Goal: Information Seeking & Learning: Learn about a topic

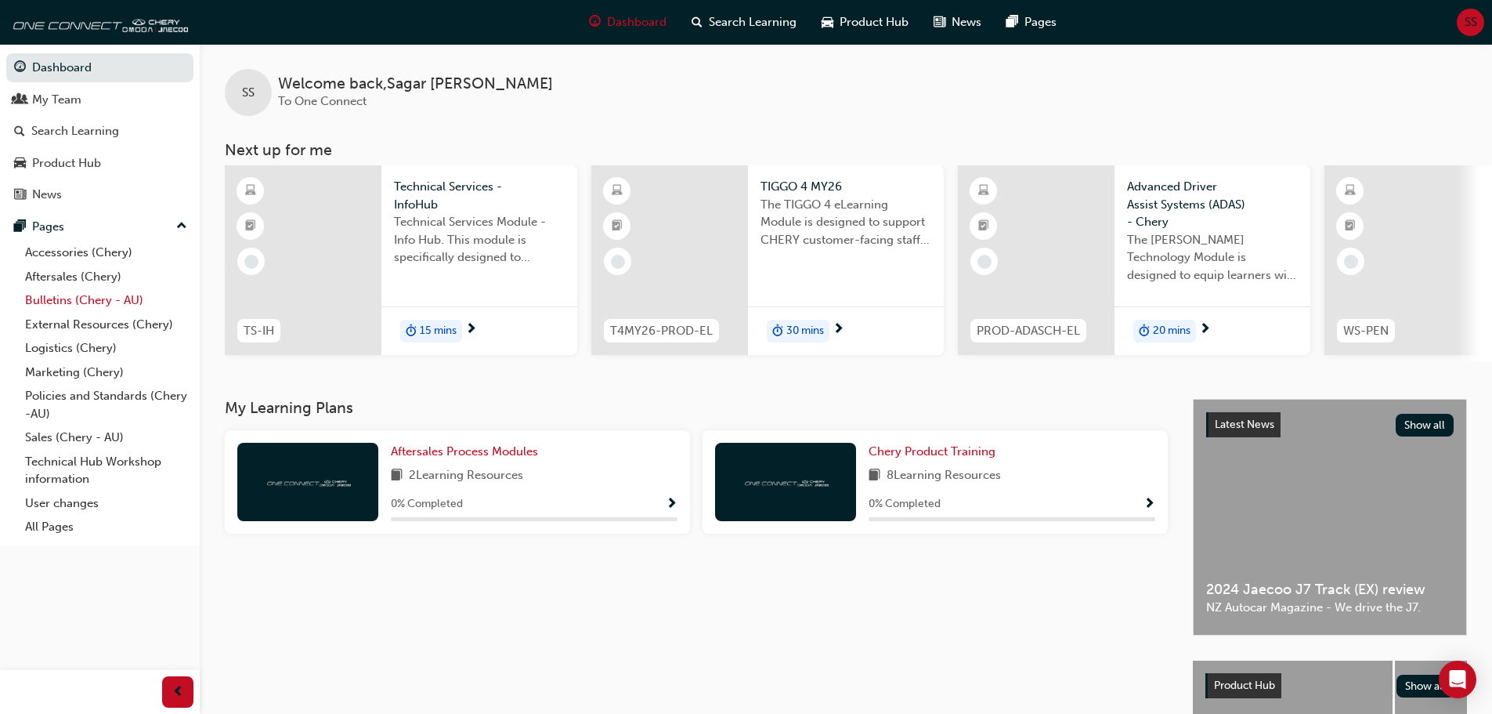
click at [96, 296] on link "Bulletins (Chery - AU)" at bounding box center [106, 300] width 175 height 24
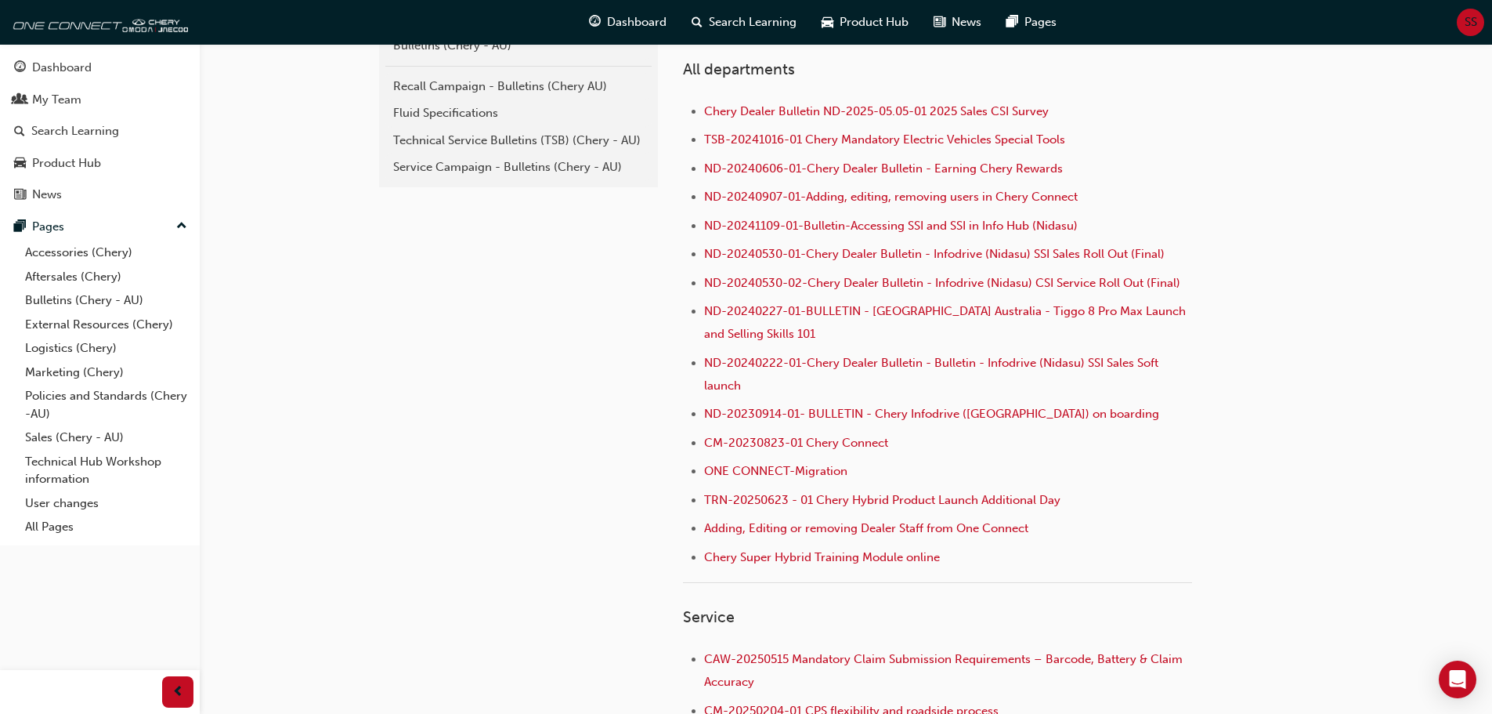
scroll to position [548, 0]
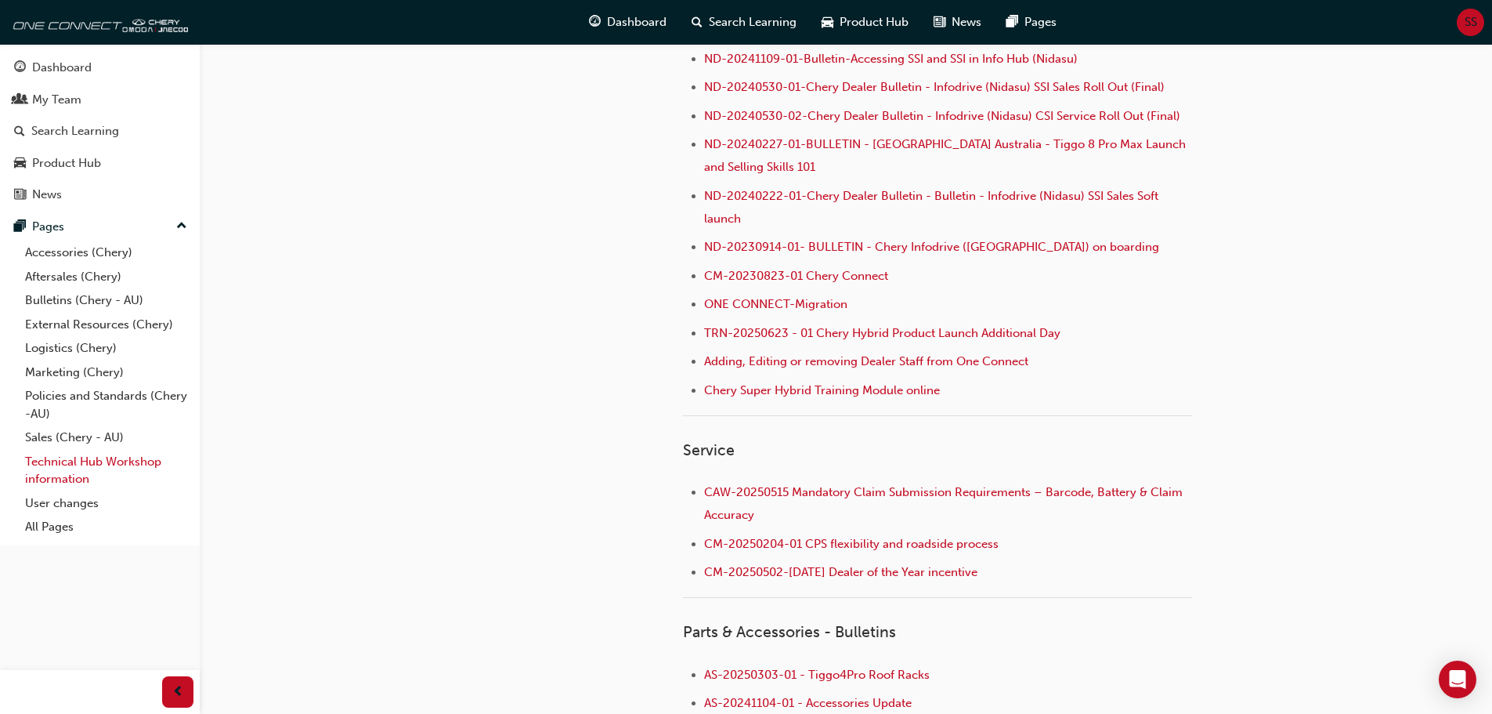
click at [143, 463] on link "Technical Hub Workshop information" at bounding box center [106, 471] width 175 height 42
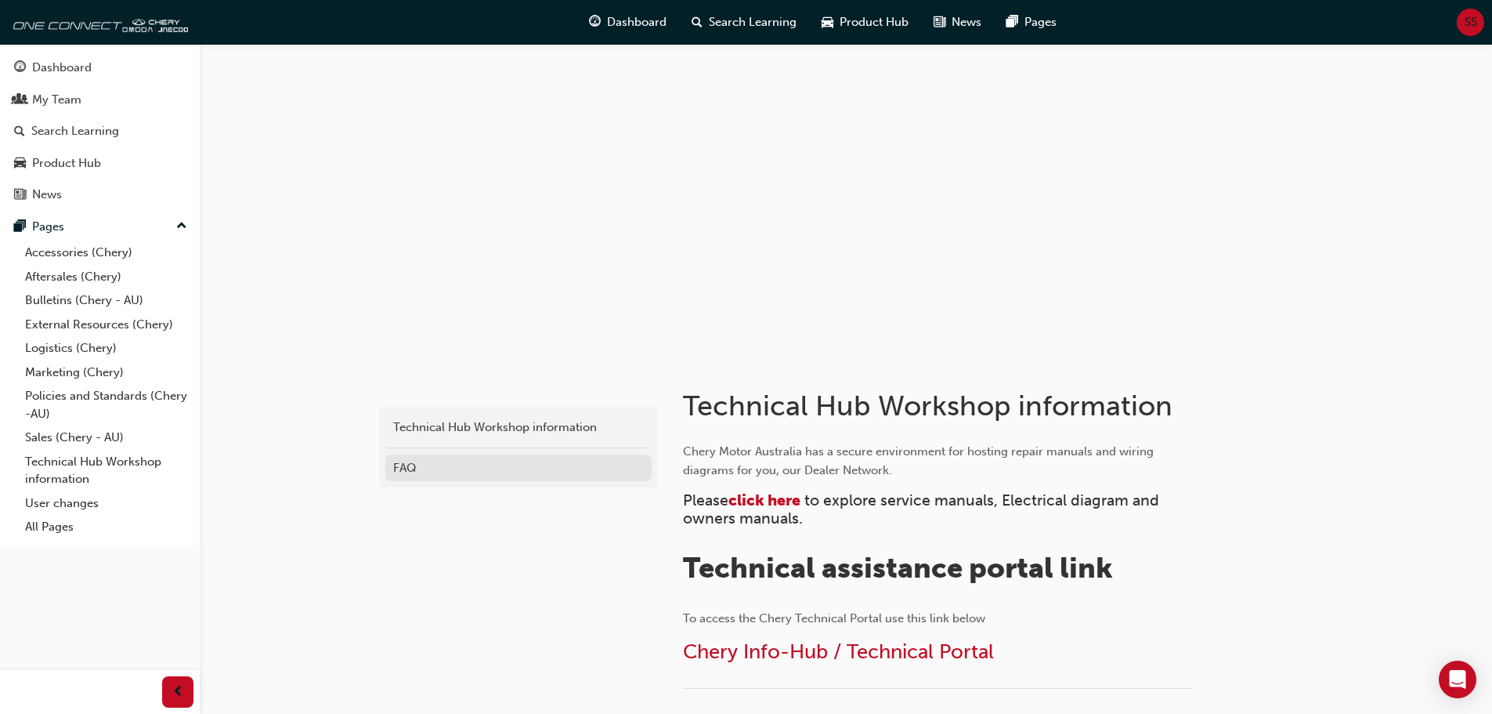
click at [407, 472] on div "FAQ" at bounding box center [518, 468] width 251 height 18
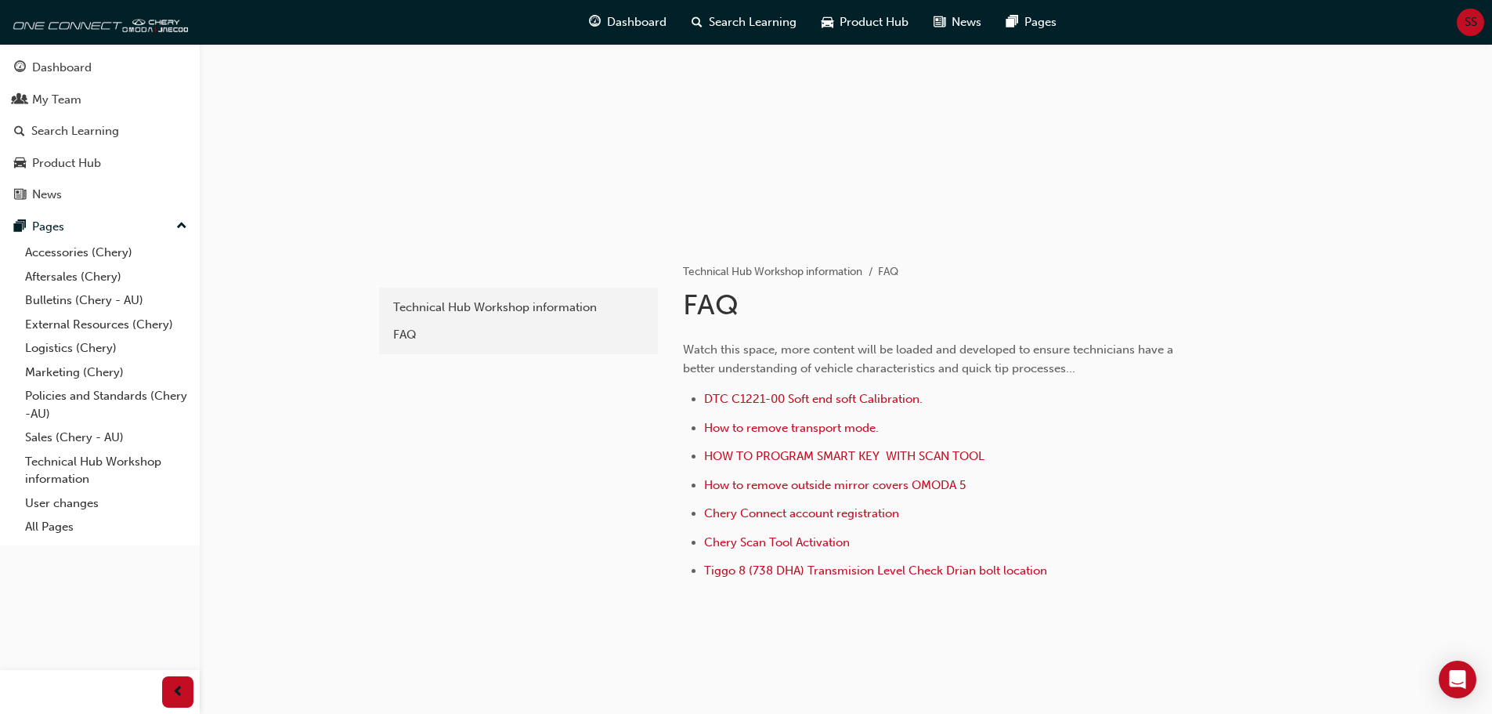
scroll to position [141, 0]
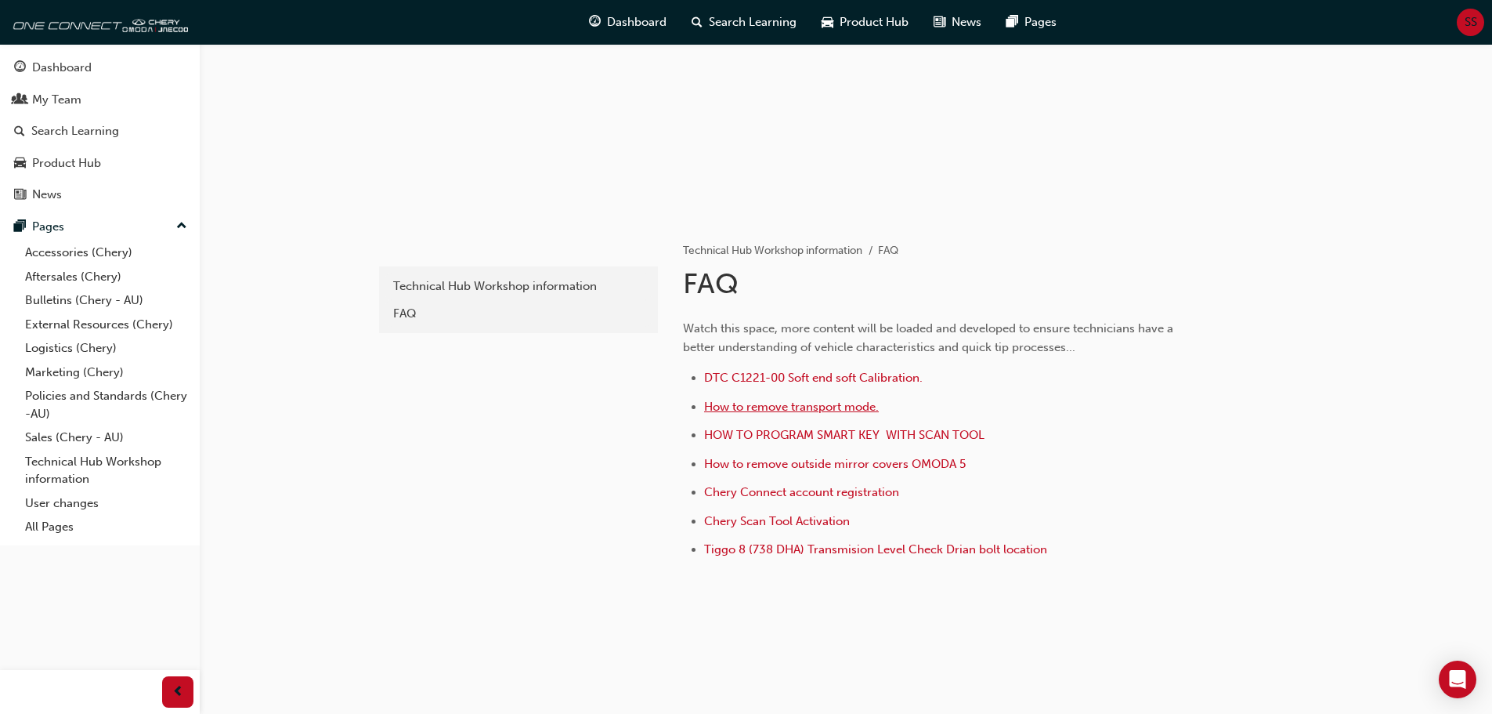
click at [765, 412] on span "How to remove transport mode." at bounding box center [791, 407] width 175 height 14
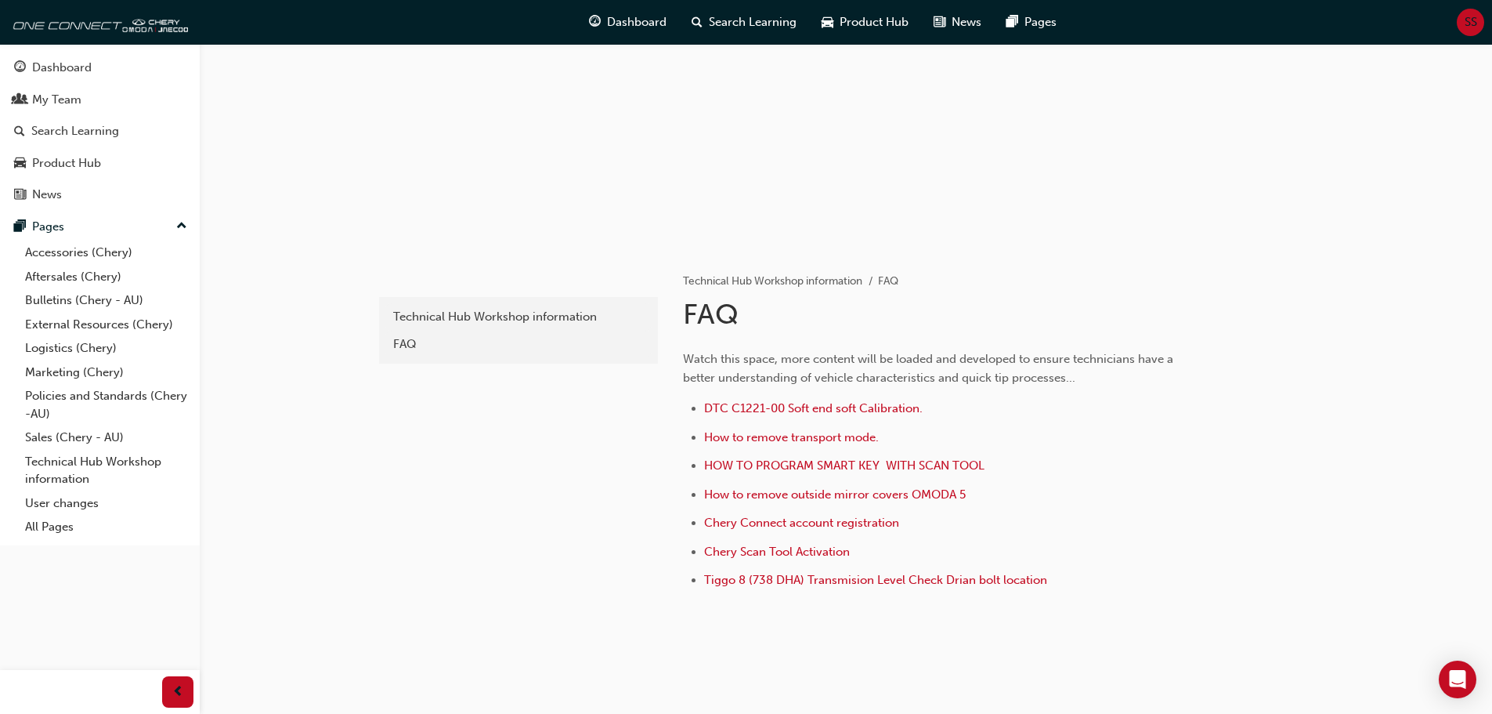
scroll to position [141, 0]
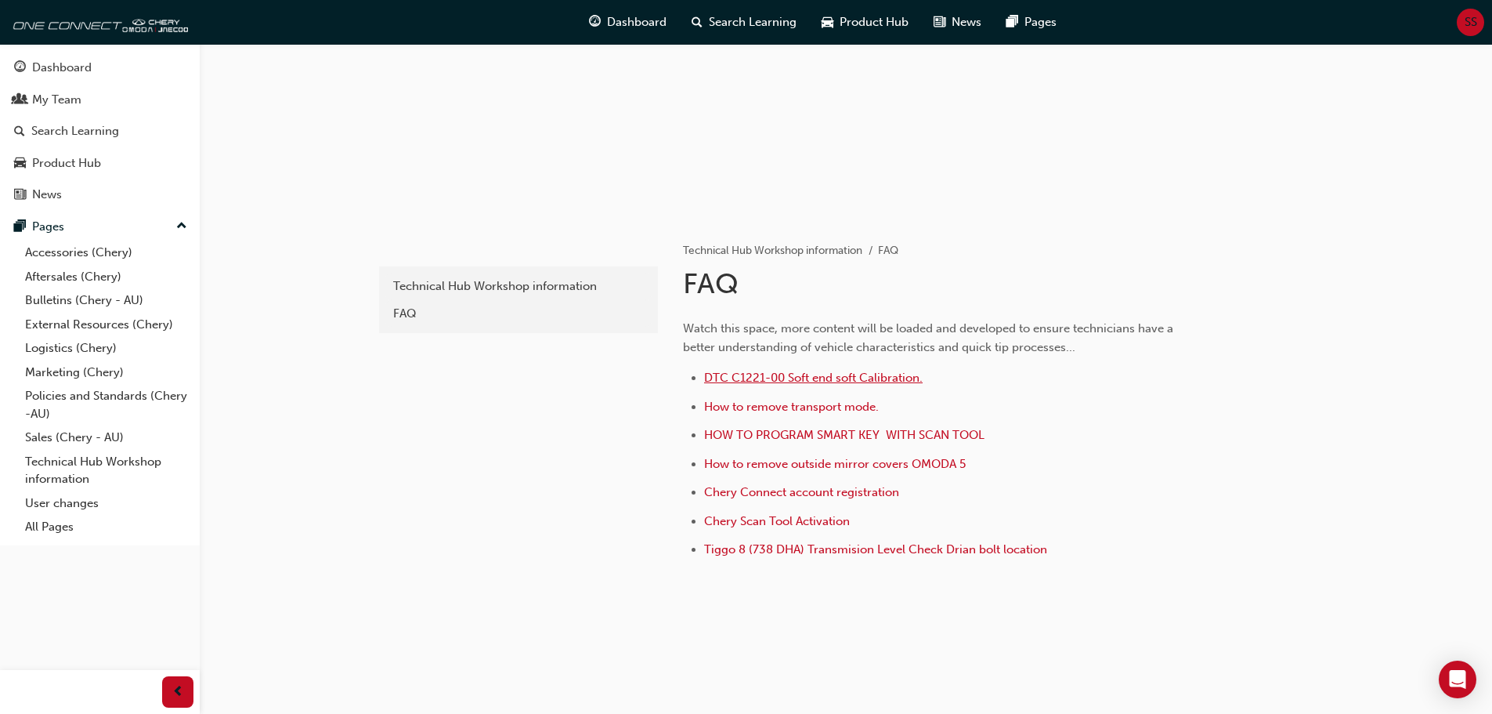
click at [800, 376] on span "DTC C1221-00 Soft end soft Calibration." at bounding box center [813, 378] width 219 height 14
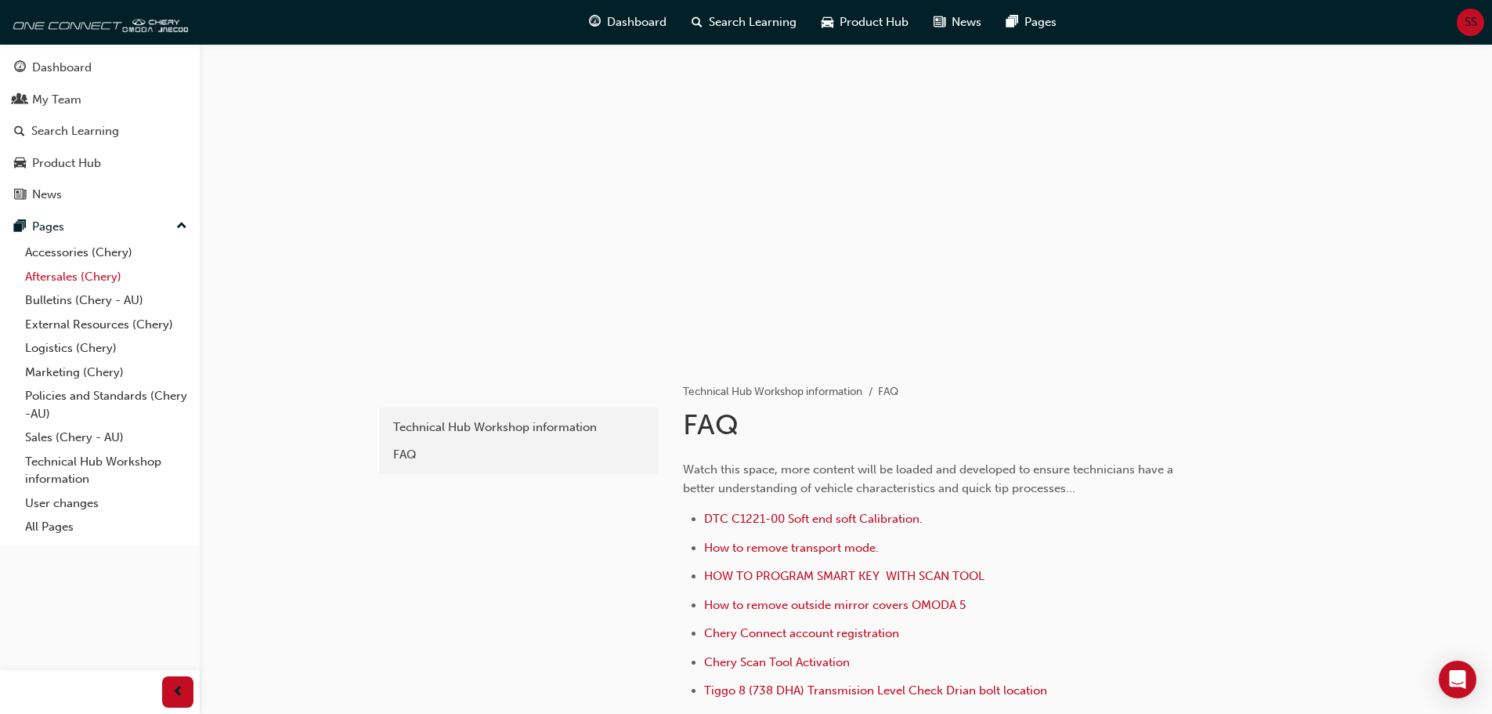
click at [86, 273] on link "Aftersales (Chery)" at bounding box center [106, 277] width 175 height 24
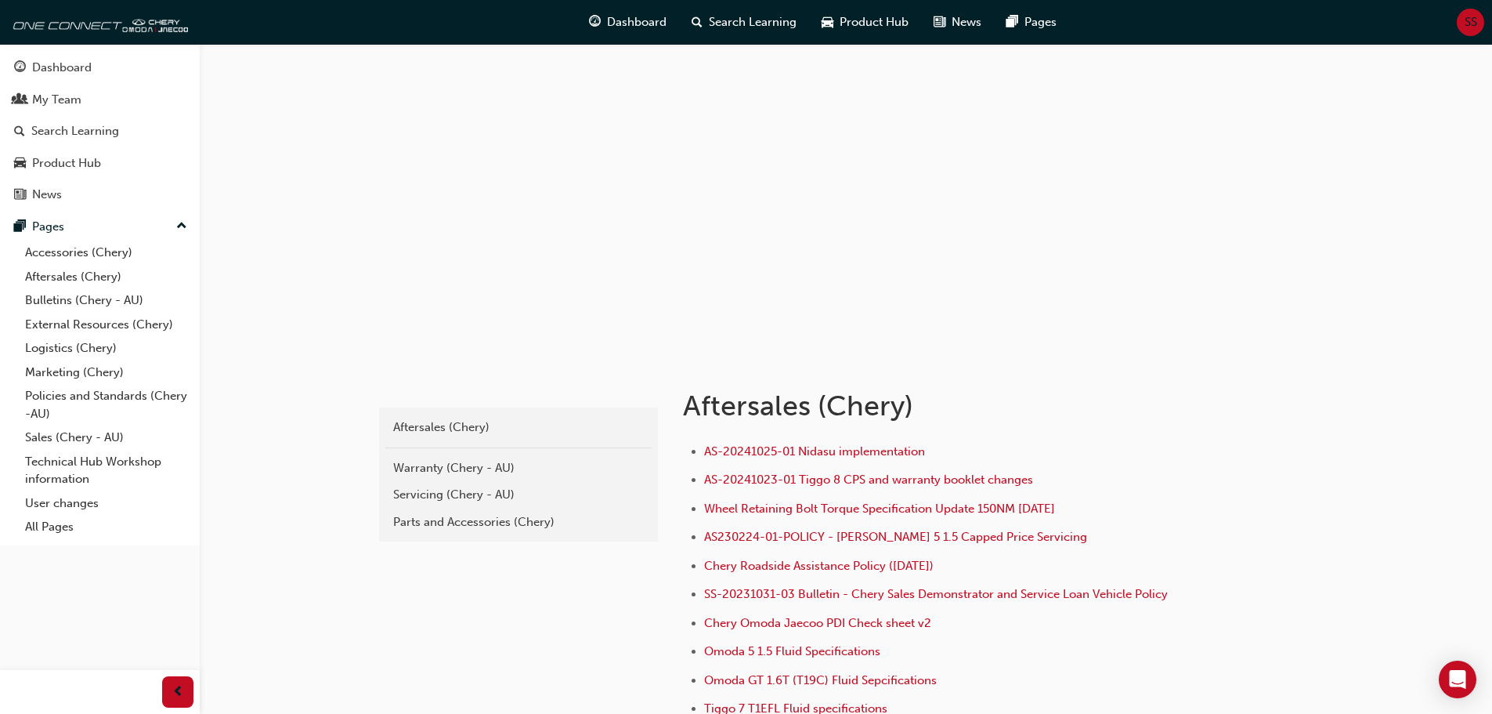
scroll to position [78, 0]
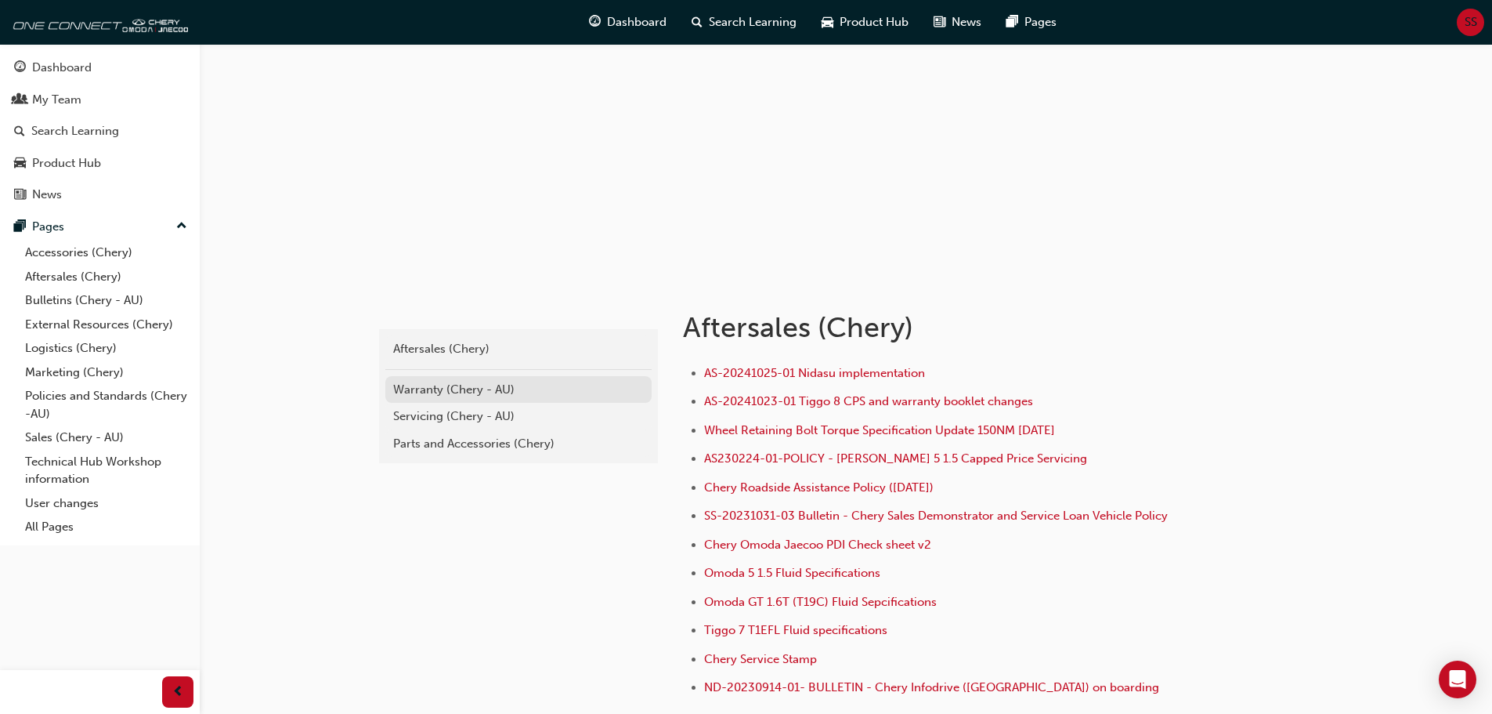
click at [423, 391] on div "Warranty (Chery - AU)" at bounding box center [518, 390] width 251 height 18
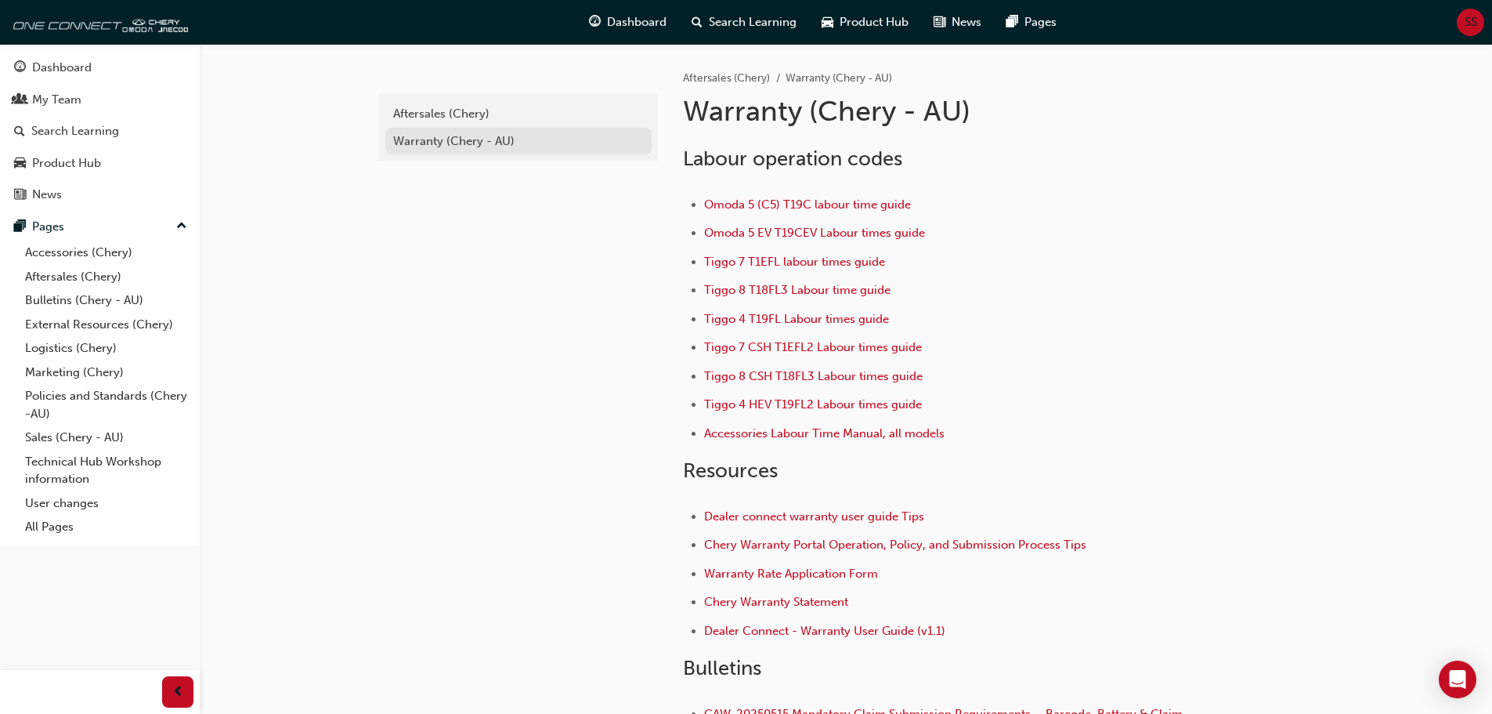
click at [450, 149] on div "Warranty (Chery - AU)" at bounding box center [518, 141] width 251 height 18
click at [450, 147] on div "Warranty (Chery - AU)" at bounding box center [518, 141] width 251 height 18
click at [448, 120] on div "Aftersales (Chery)" at bounding box center [518, 114] width 251 height 18
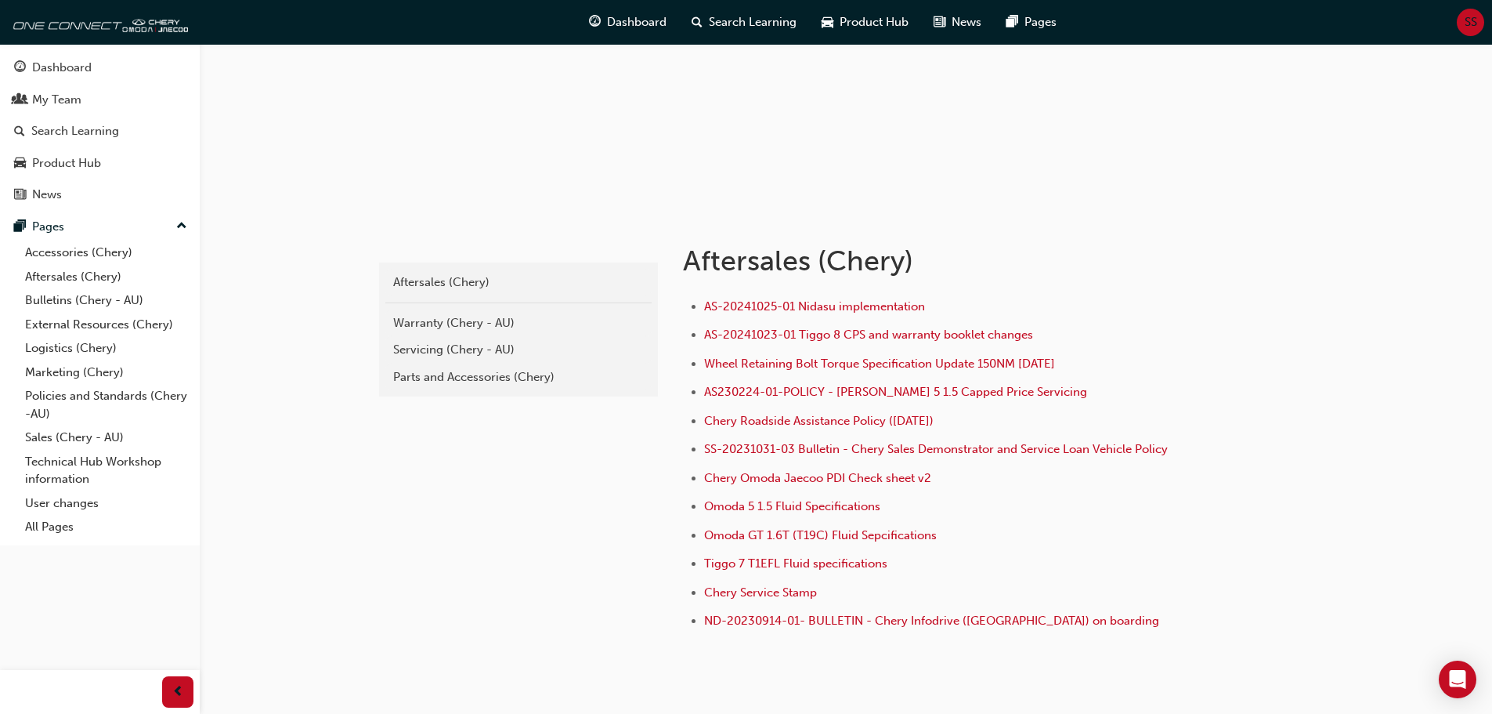
scroll to position [157, 0]
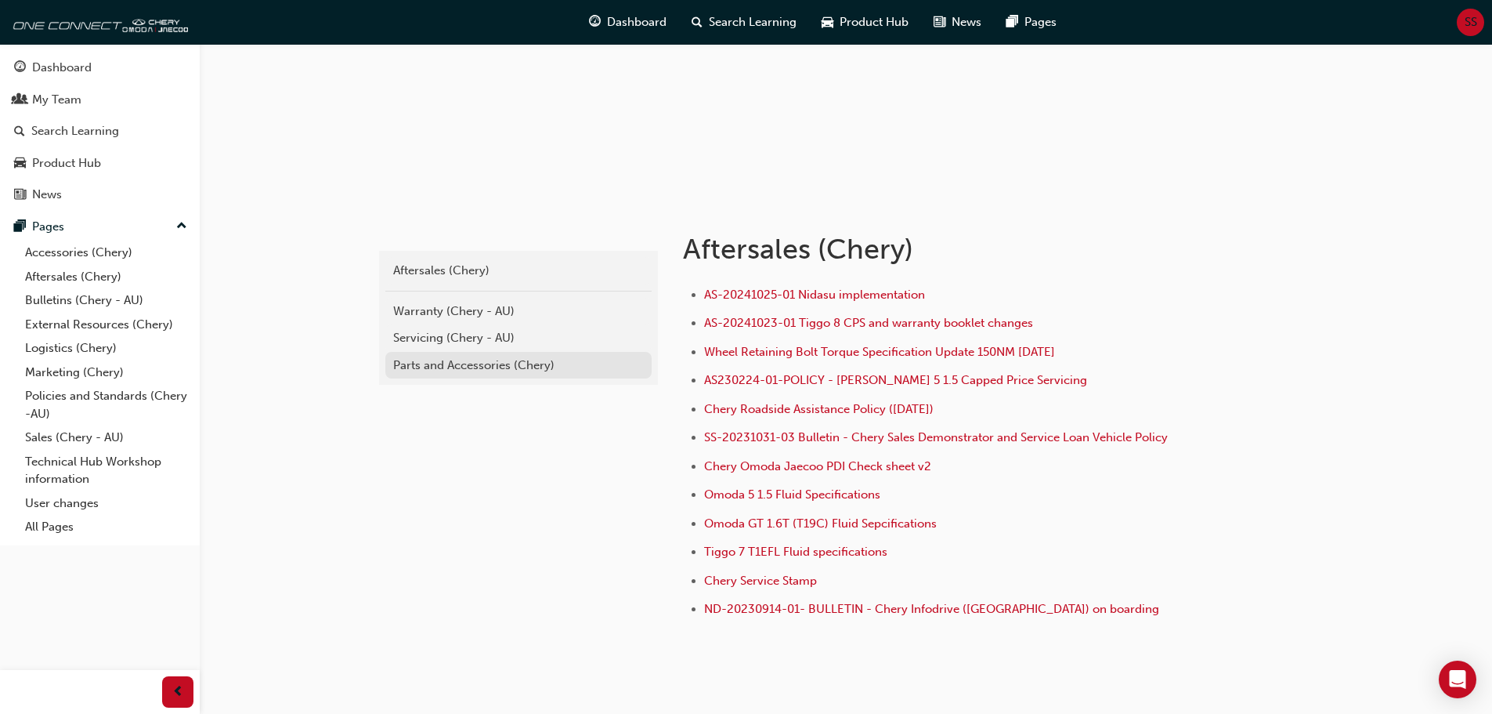
click at [422, 371] on div "Parts and Accessories (Chery)" at bounding box center [518, 365] width 251 height 18
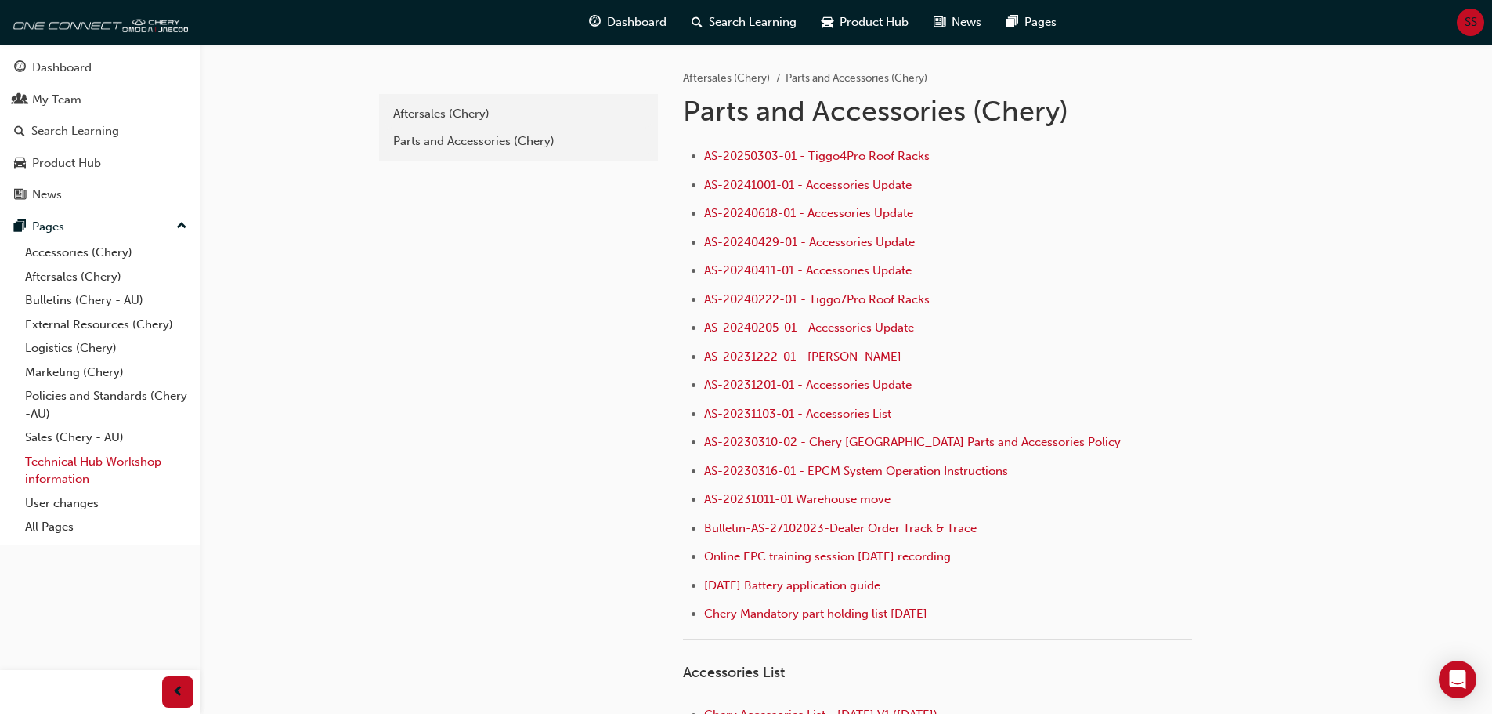
click at [131, 458] on link "Technical Hub Workshop information" at bounding box center [106, 471] width 175 height 42
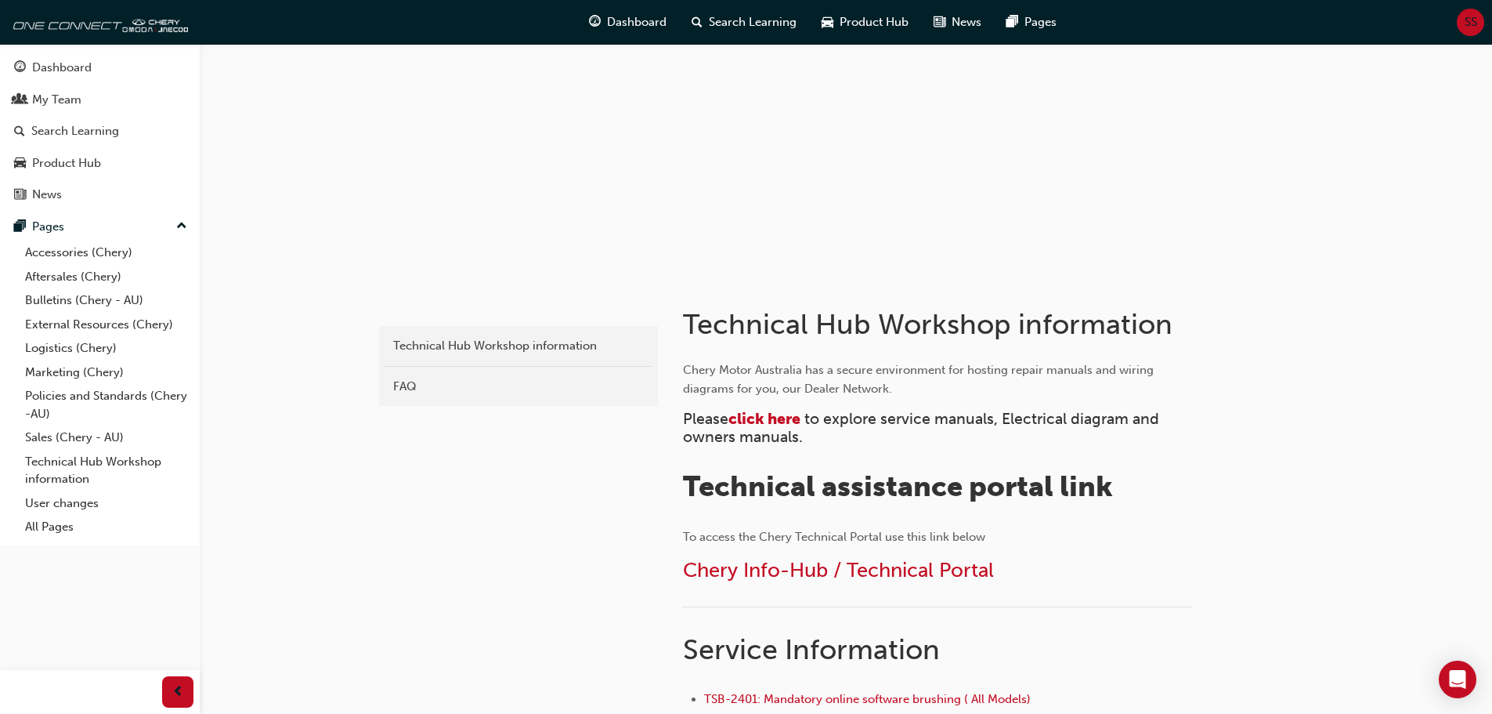
scroll to position [78, 0]
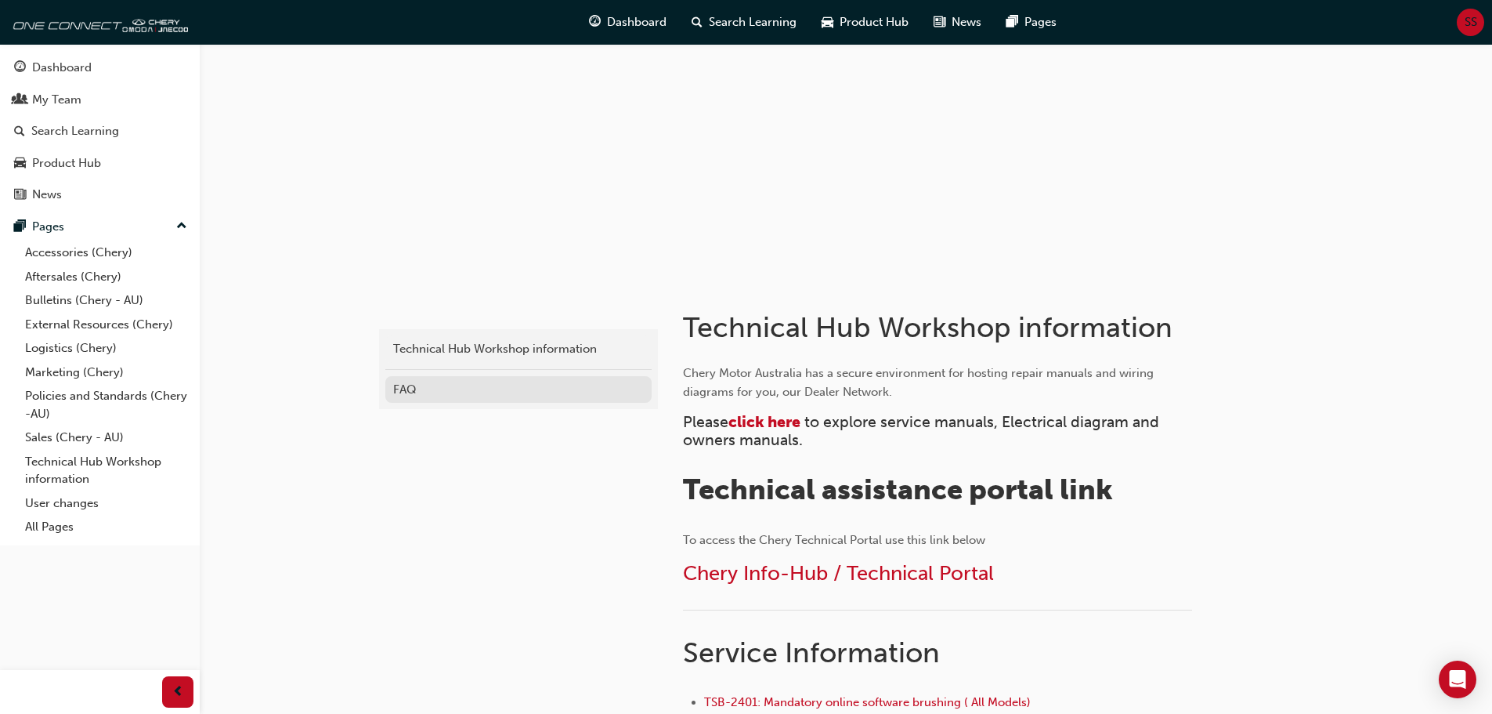
click at [403, 388] on div "FAQ" at bounding box center [518, 390] width 251 height 18
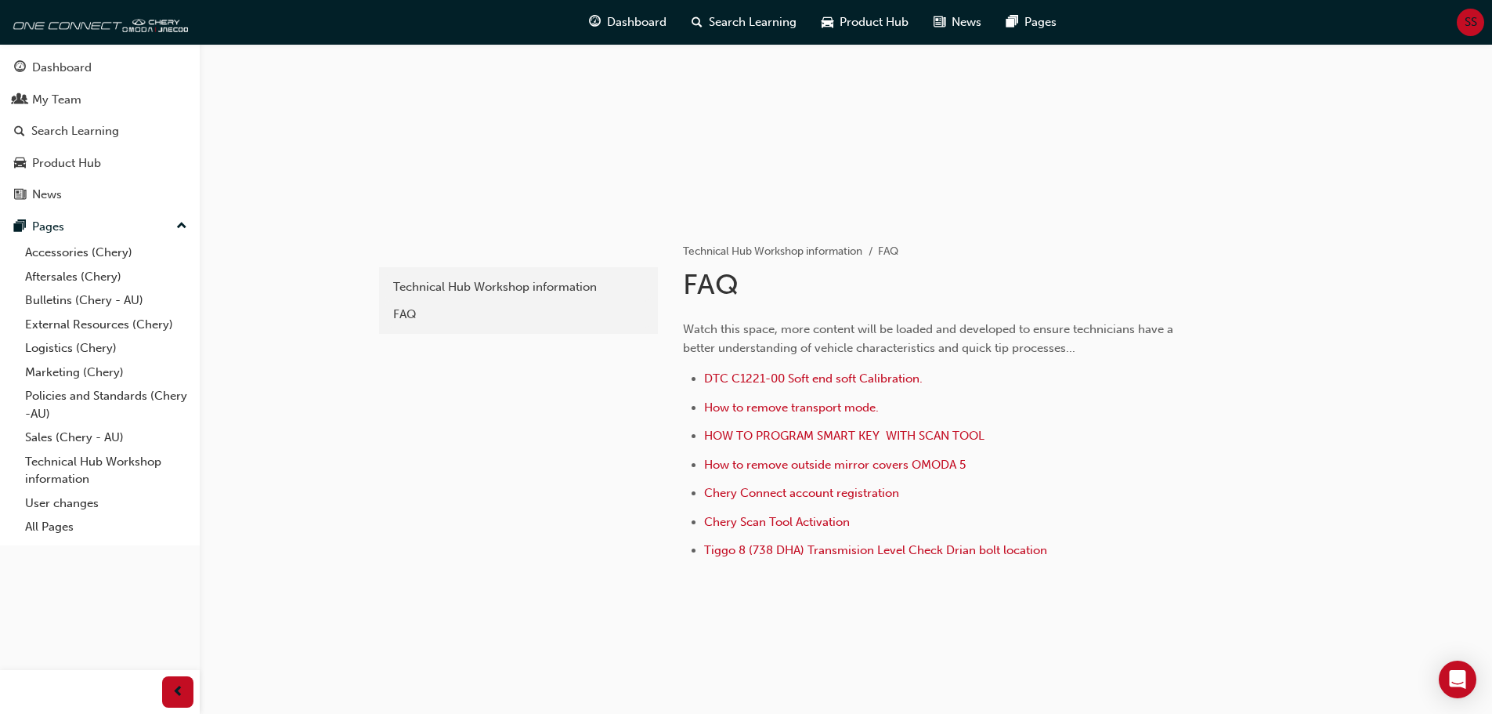
scroll to position [141, 0]
click at [456, 288] on div "Technical Hub Workshop information" at bounding box center [518, 286] width 251 height 18
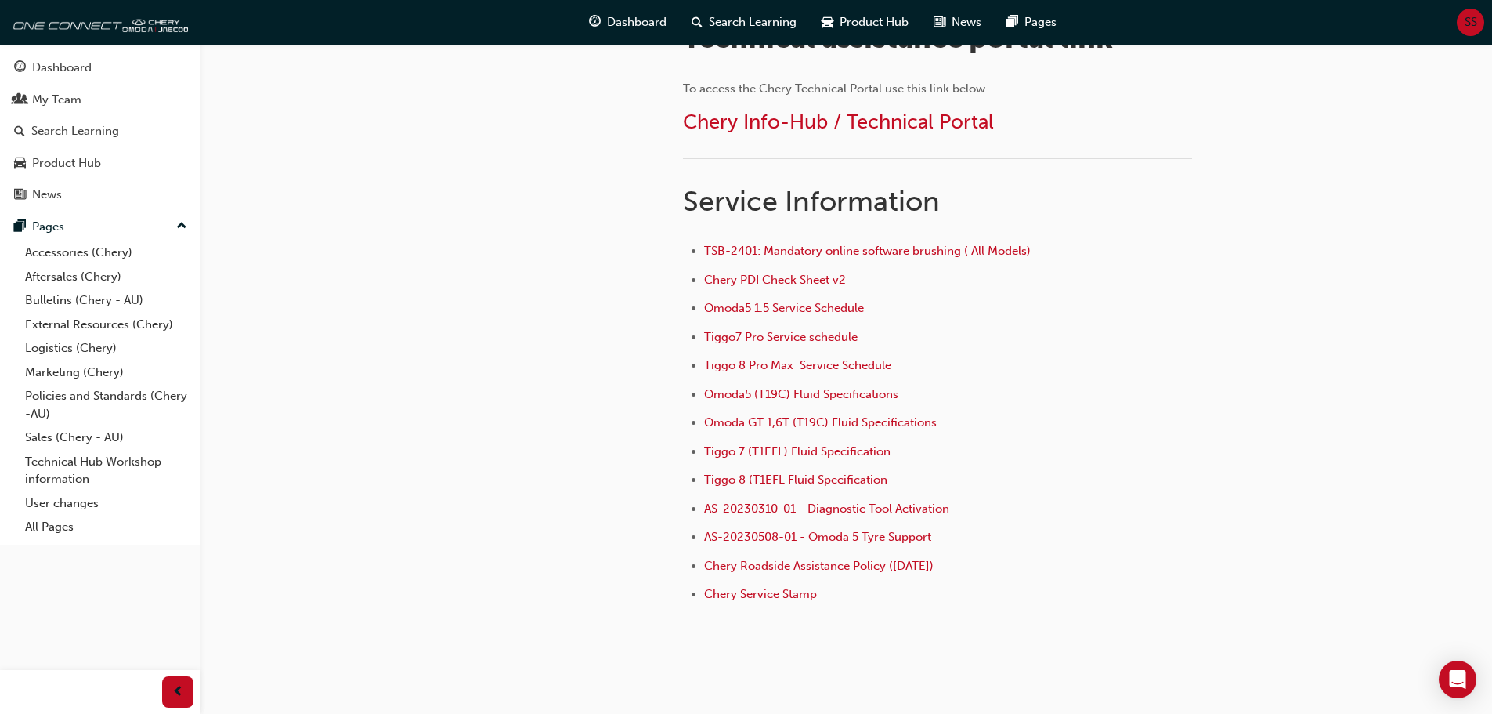
scroll to position [533, 0]
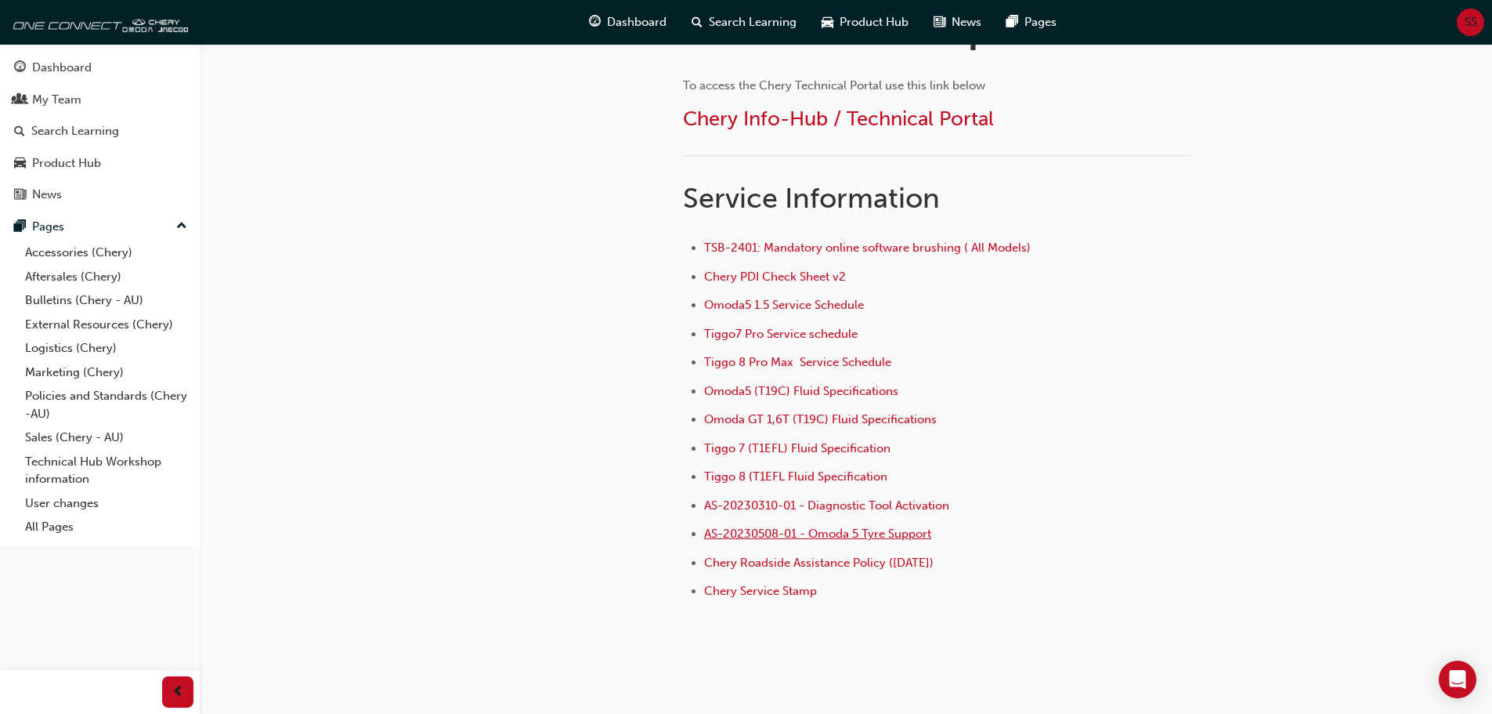
click at [837, 527] on span "AS-20230508-01 - Omoda 5 Tyre Support" at bounding box center [817, 533] width 227 height 14
